Goal: Information Seeking & Learning: Check status

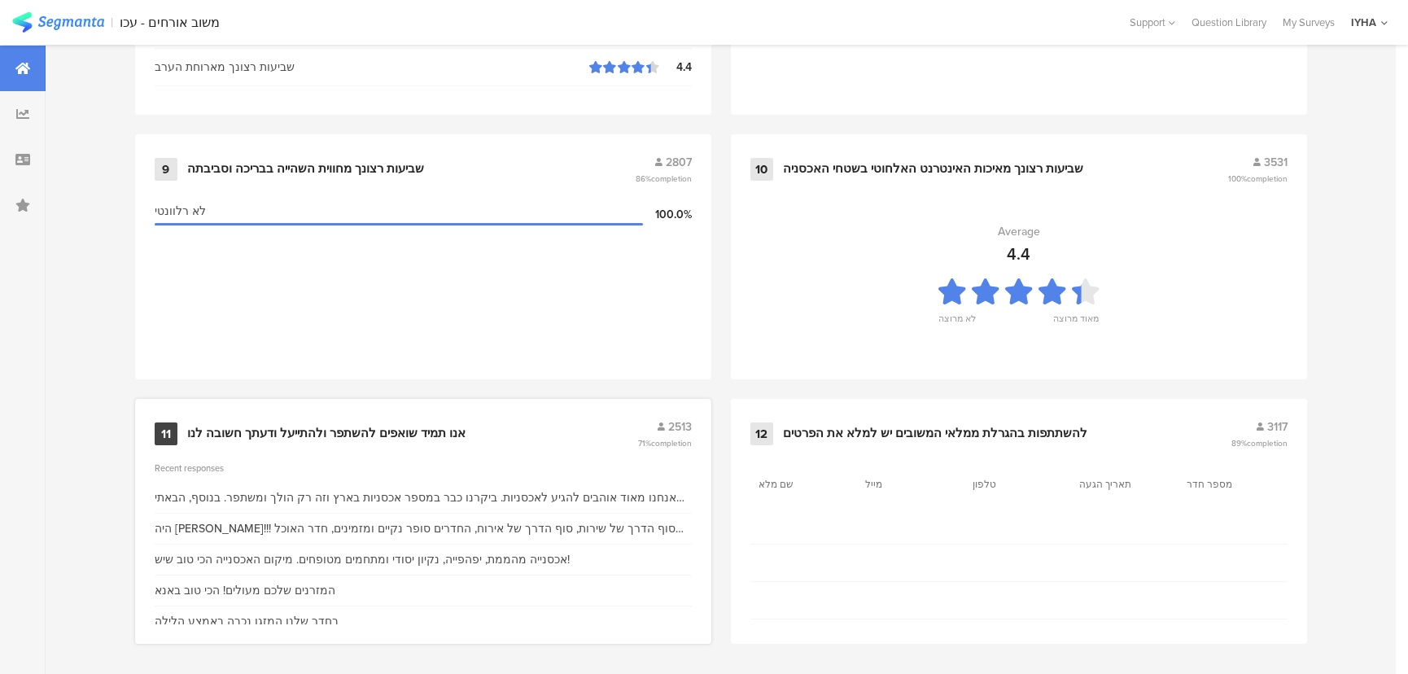
scroll to position [1710, 0]
click at [303, 425] on div "אנו תמיד שואפים להשתפר ולהתייעל ודעתך חשובה לנו" at bounding box center [326, 433] width 278 height 16
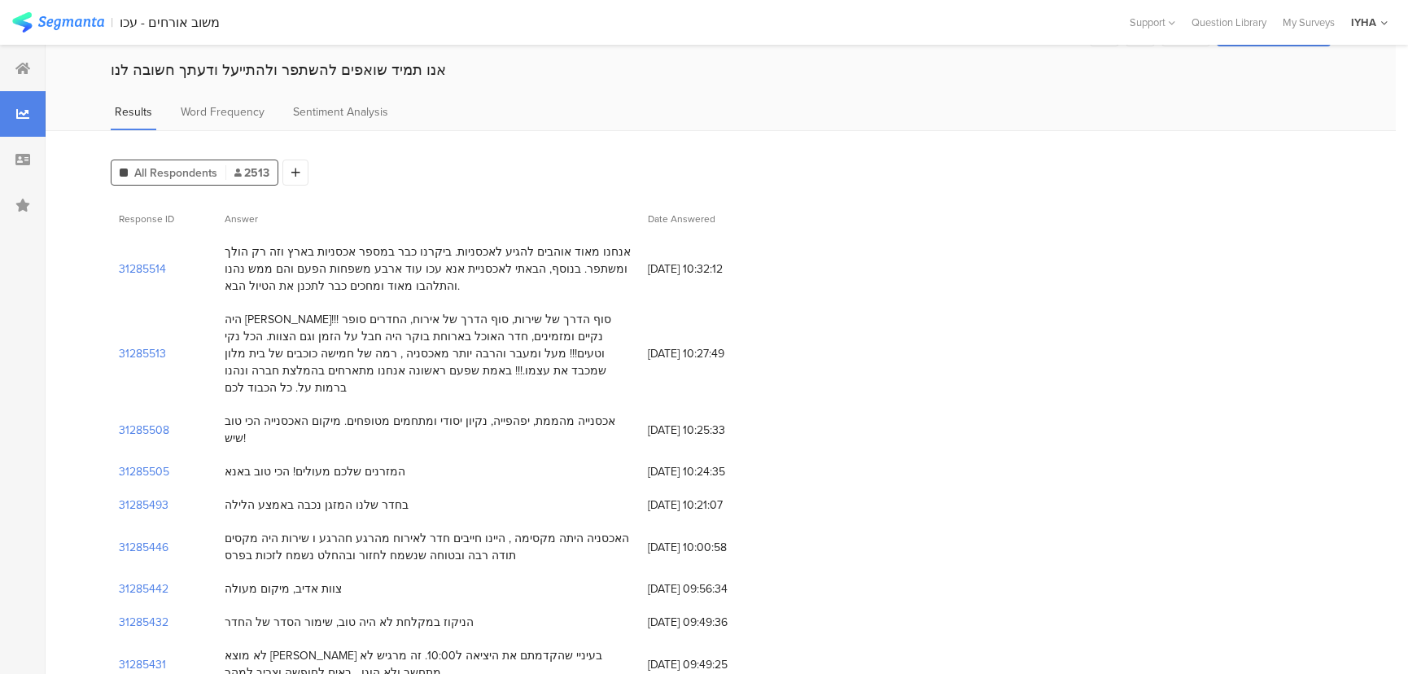
scroll to position [73, 0]
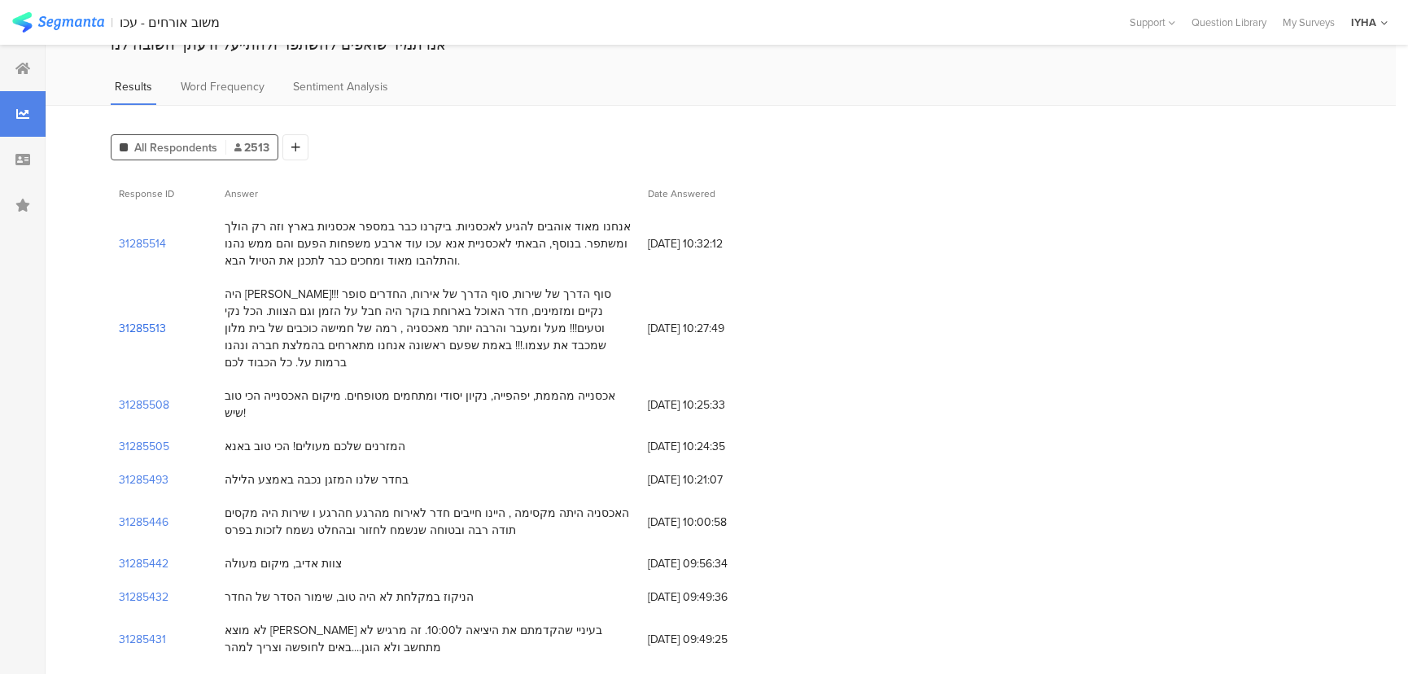
click at [128, 320] on section "31285513" at bounding box center [142, 328] width 47 height 17
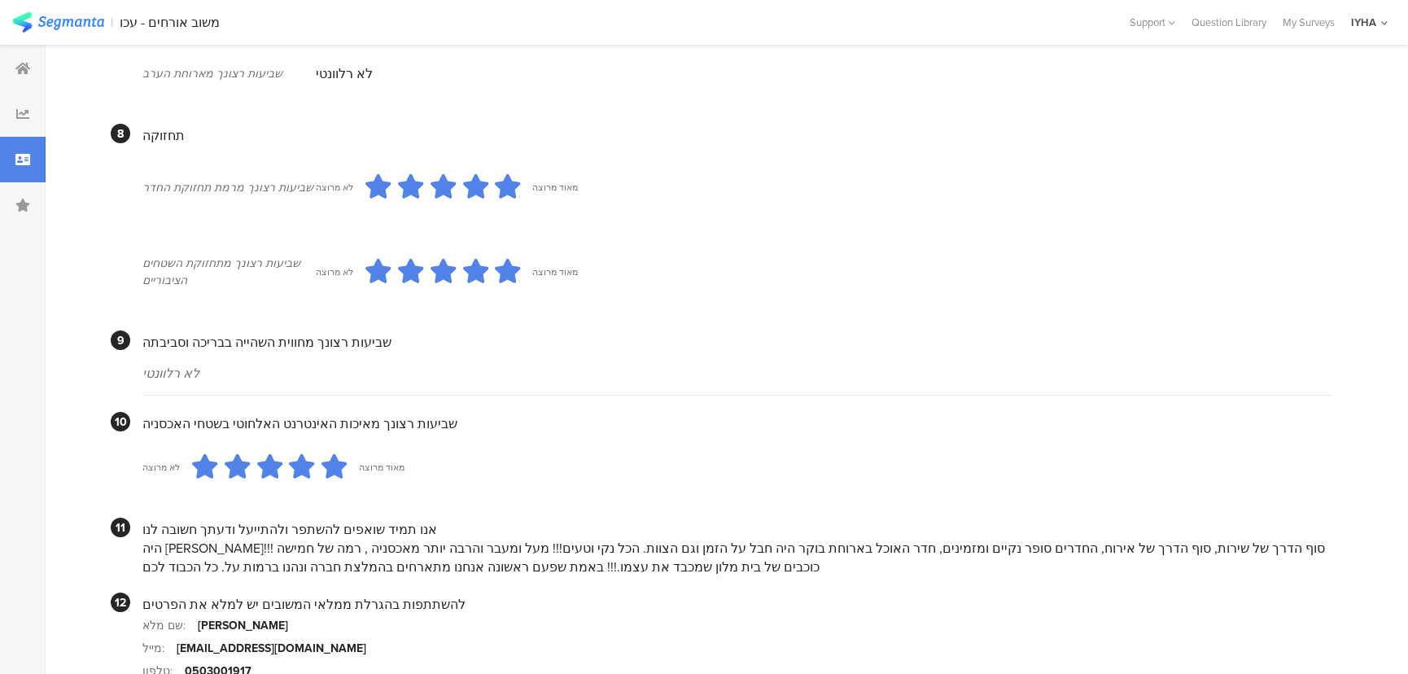
scroll to position [1405, 0]
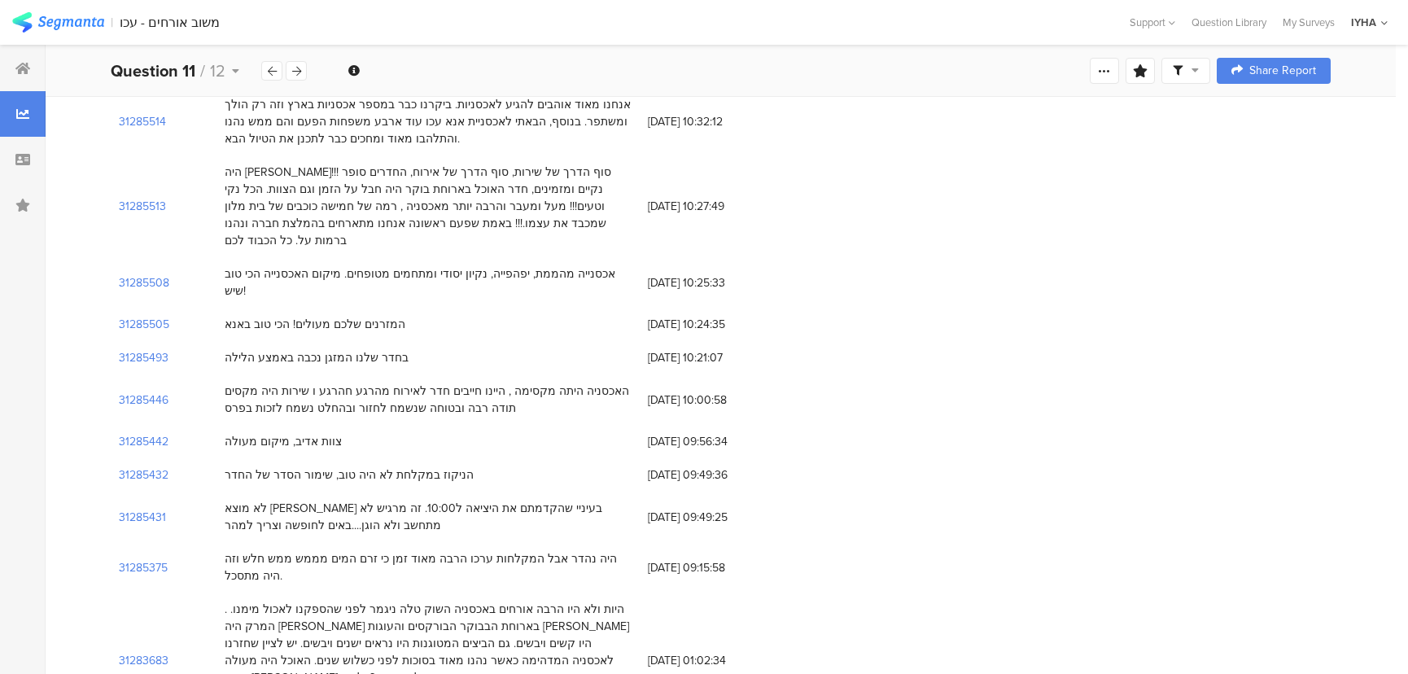
scroll to position [221, 0]
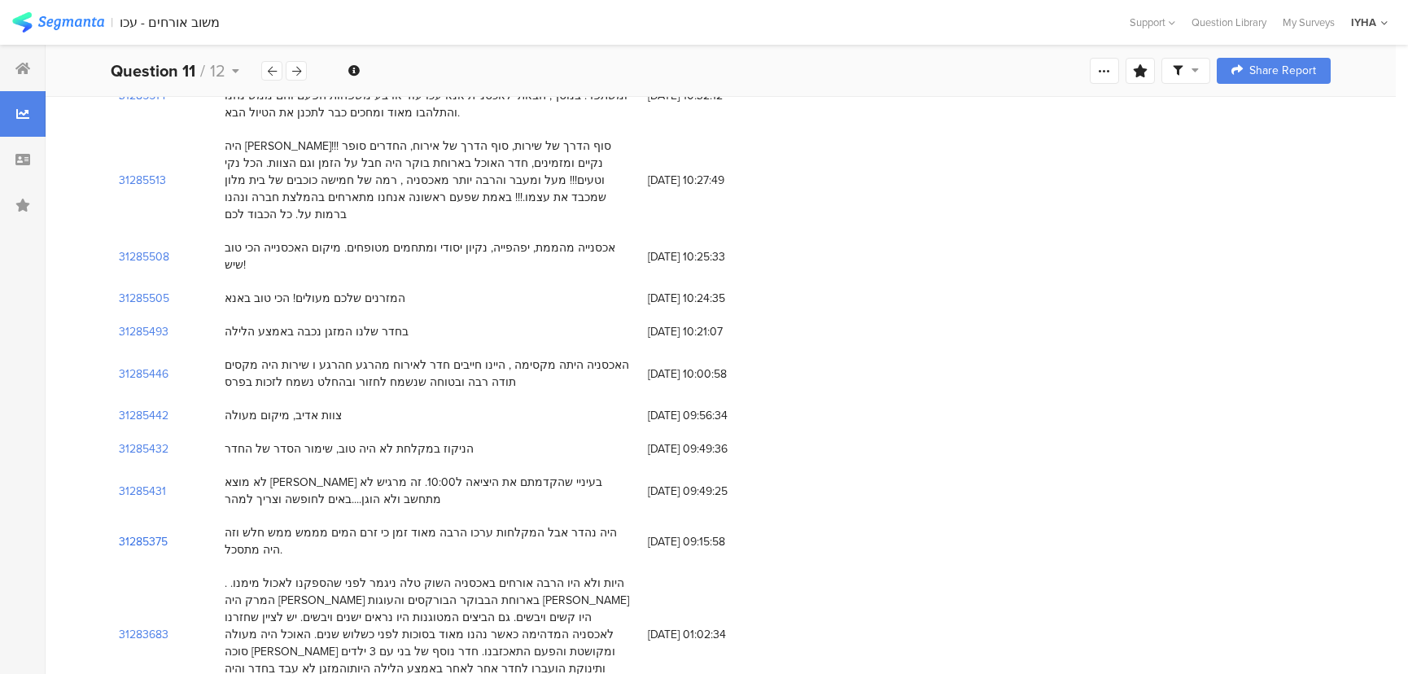
click at [131, 533] on section "31285375" at bounding box center [143, 541] width 49 height 17
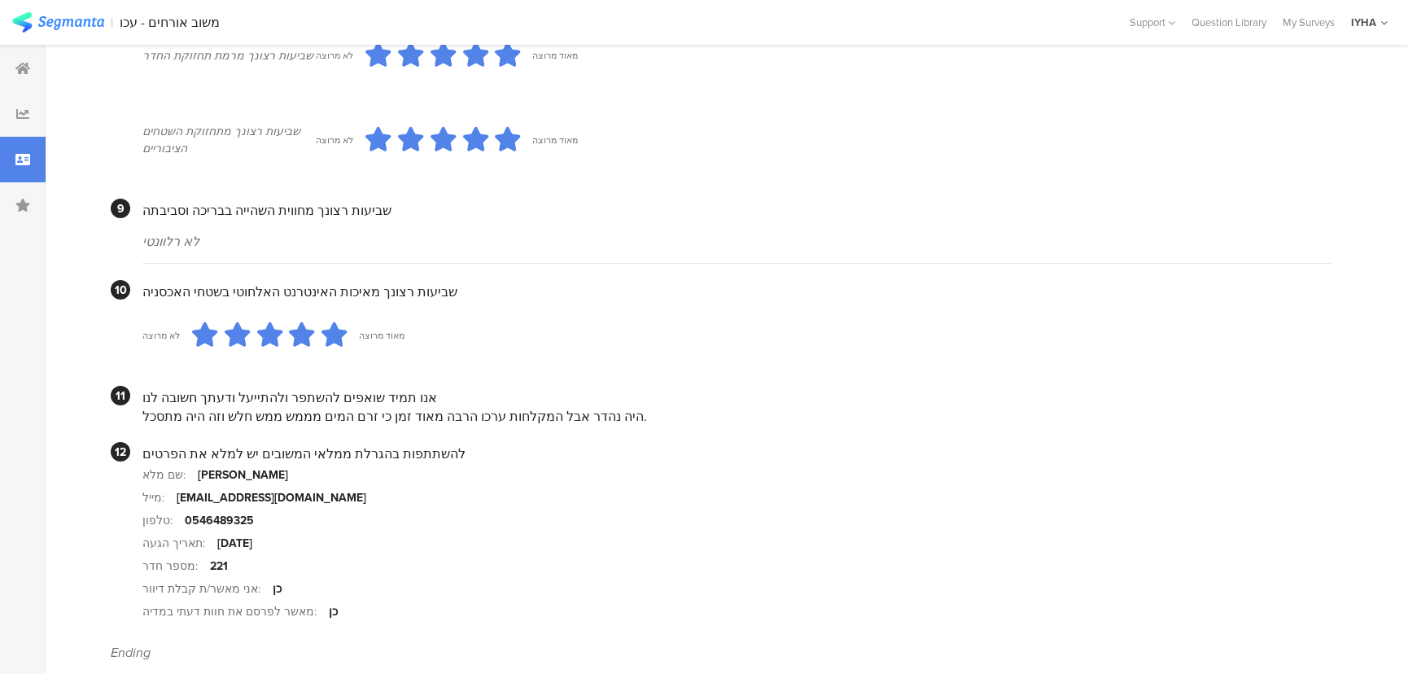
scroll to position [1452, 0]
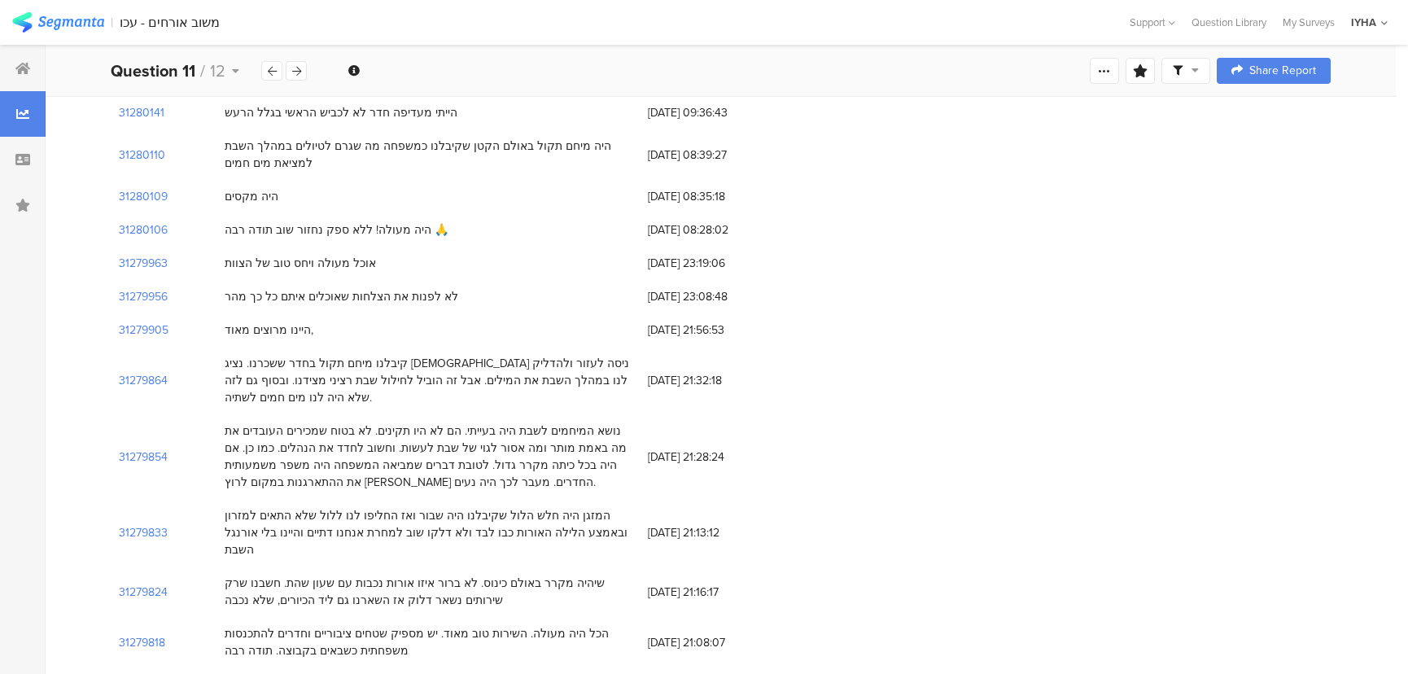
scroll to position [221, 0]
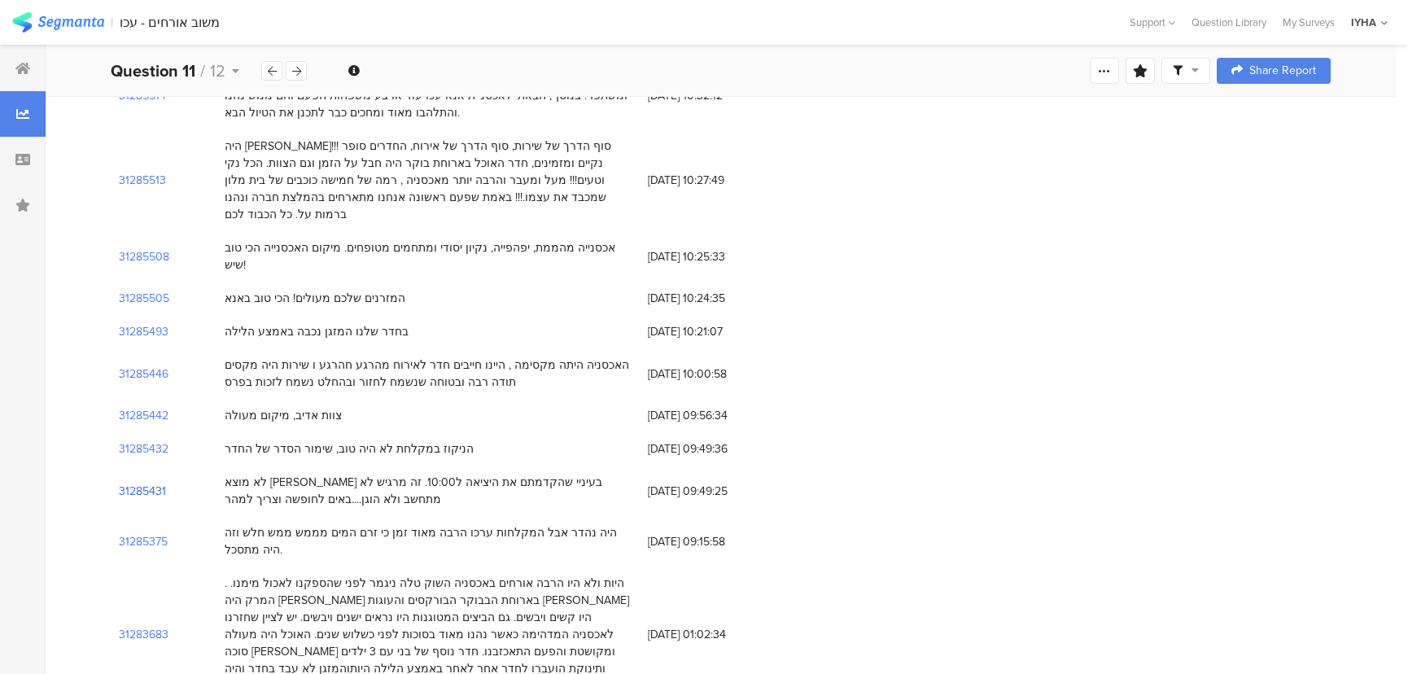
click at [126, 483] on section "31285431" at bounding box center [142, 491] width 47 height 17
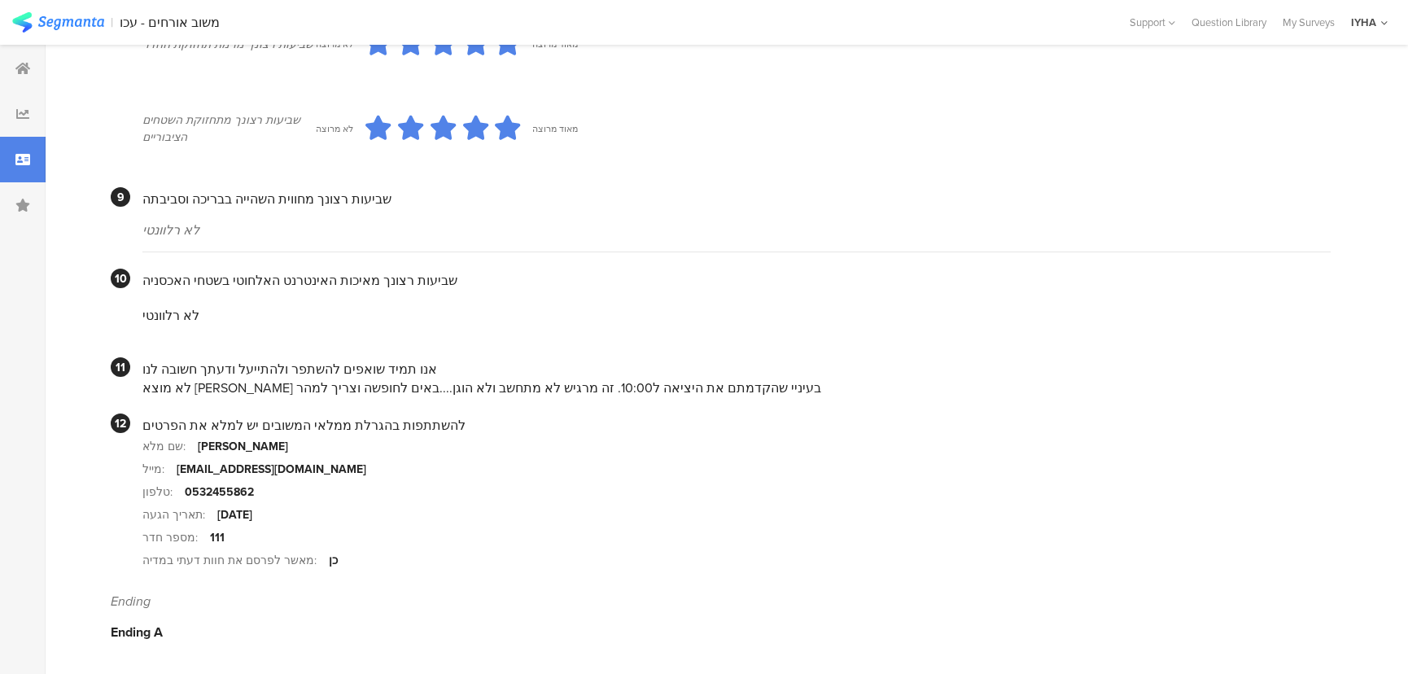
scroll to position [1413, 0]
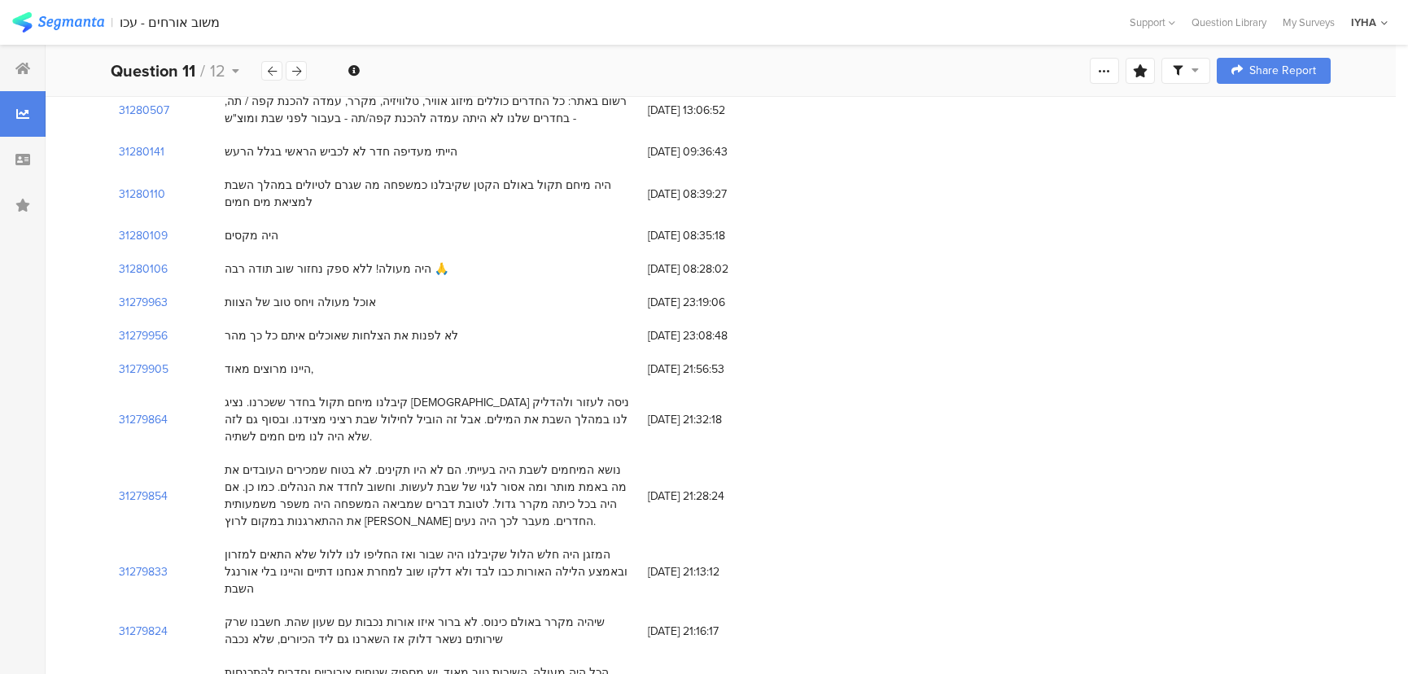
scroll to position [221, 0]
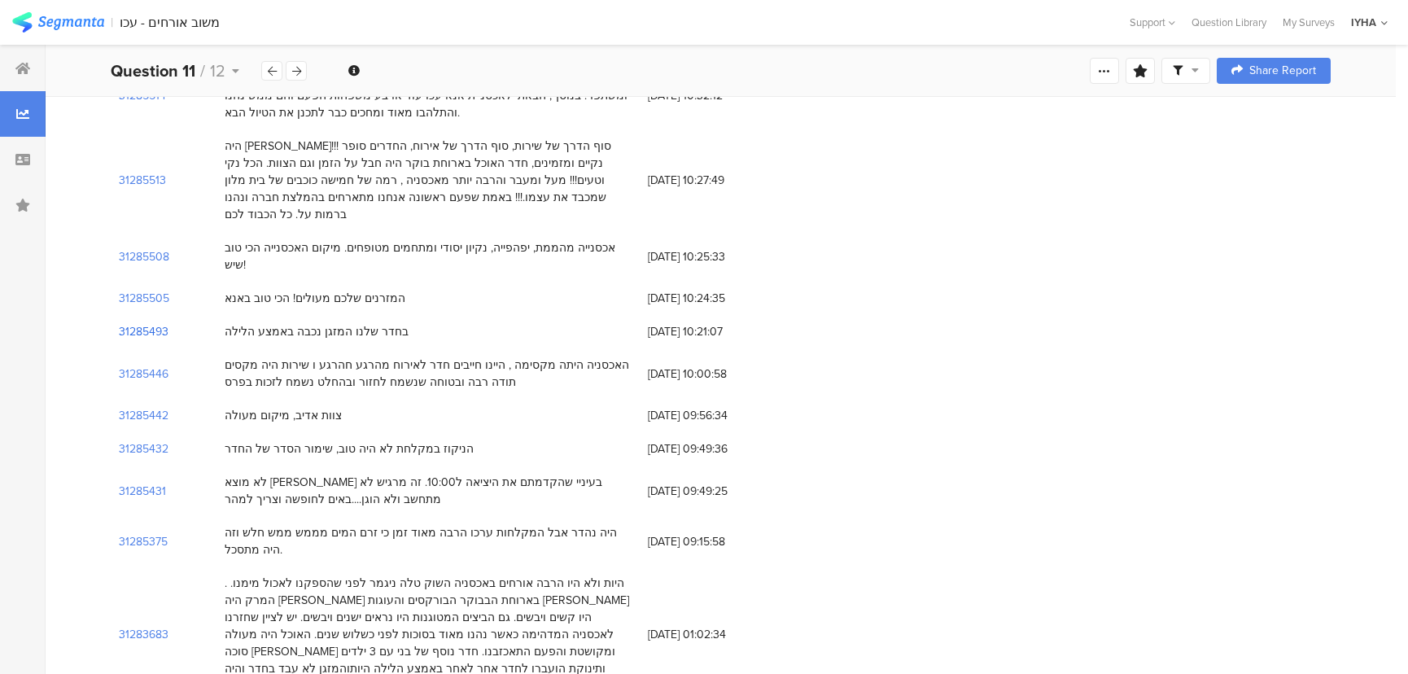
click at [147, 323] on section "31285493" at bounding box center [144, 331] width 50 height 17
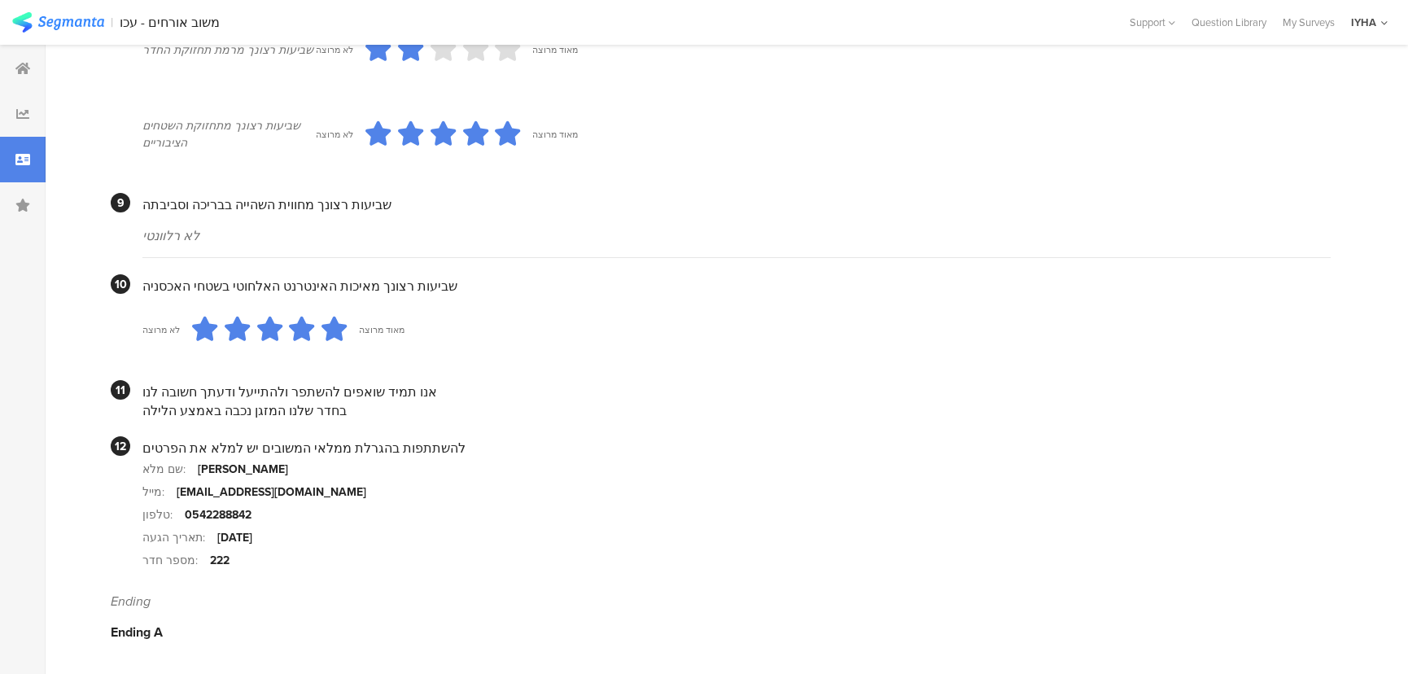
scroll to position [1408, 0]
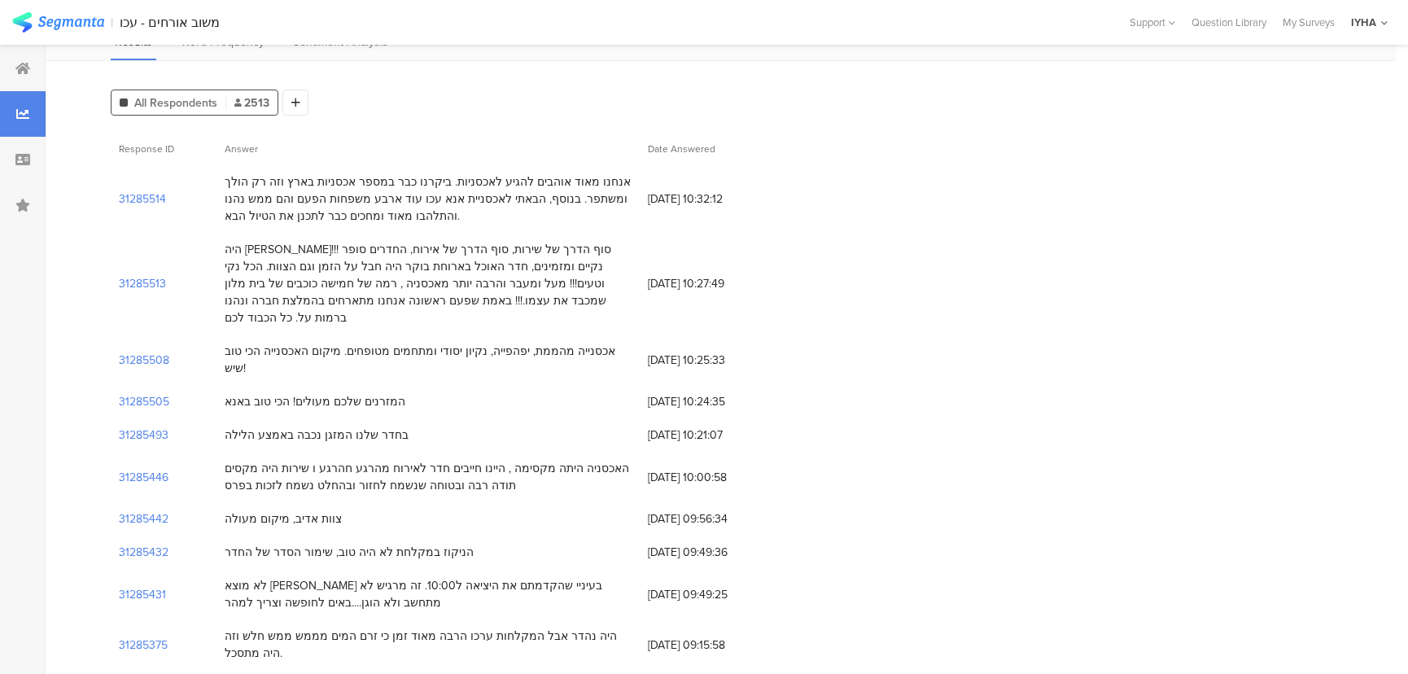
scroll to position [73, 0]
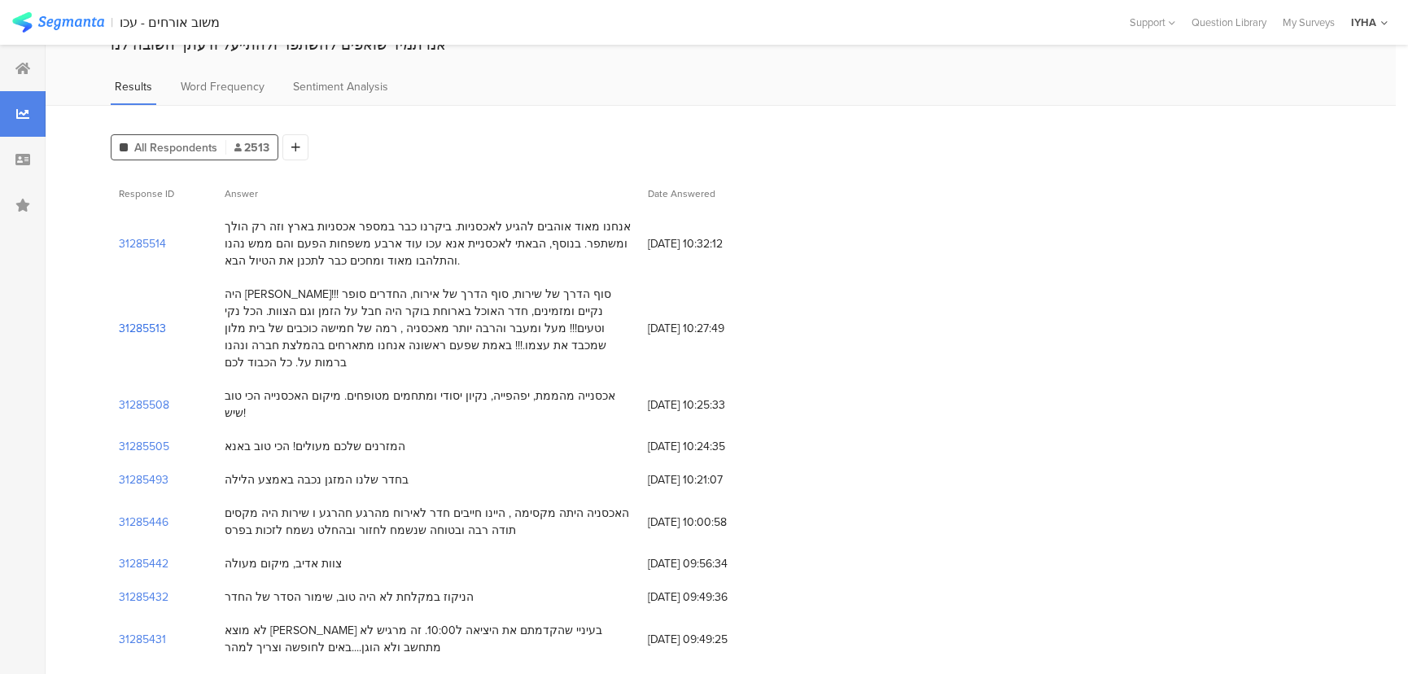
click at [151, 320] on section "31285513" at bounding box center [142, 328] width 47 height 17
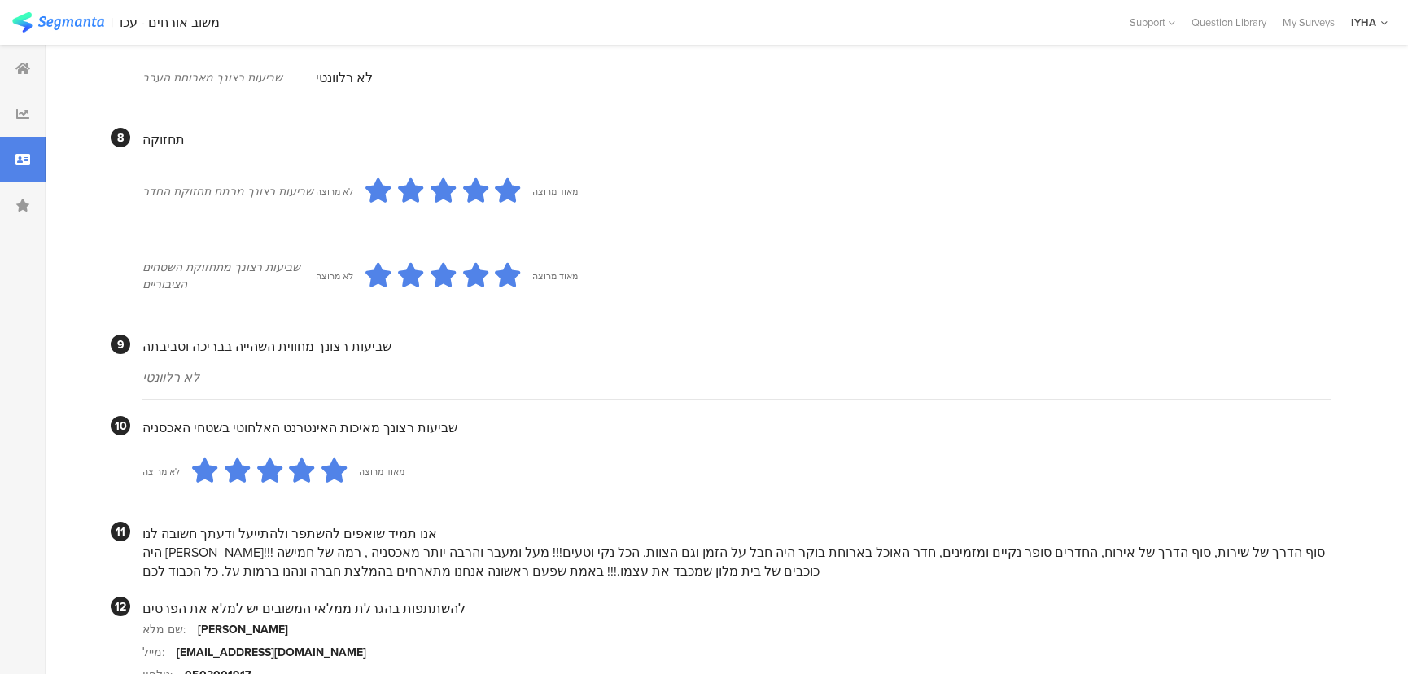
scroll to position [1405, 0]
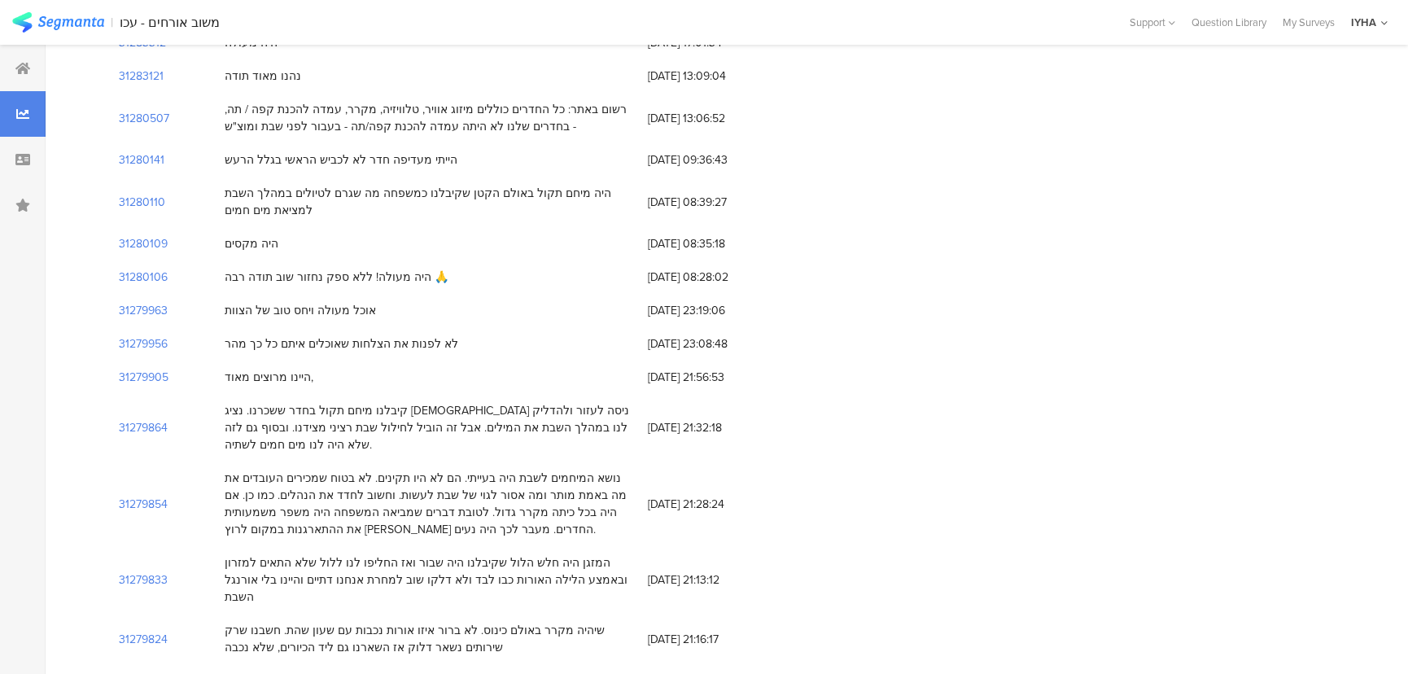
scroll to position [73, 0]
